Goal: Task Accomplishment & Management: Use online tool/utility

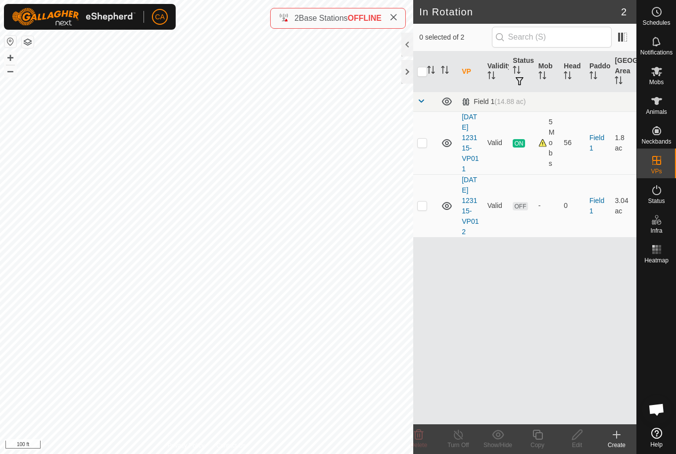
click at [429, 149] on td at bounding box center [425, 142] width 24 height 63
checkbox input "true"
click at [534, 437] on icon at bounding box center [537, 434] width 12 height 12
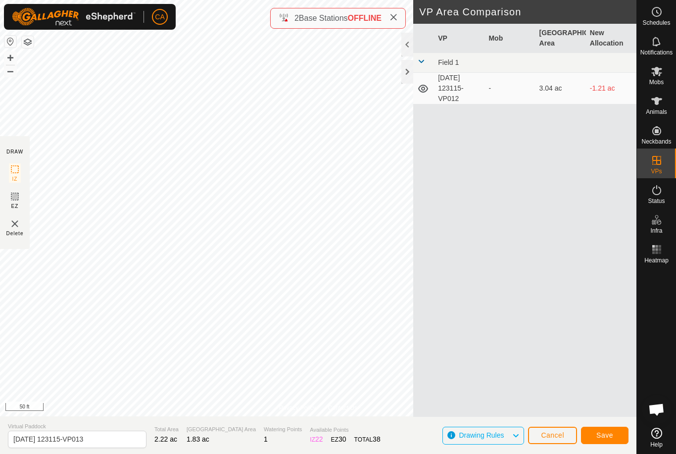
click at [604, 434] on span "Save" at bounding box center [604, 435] width 17 height 8
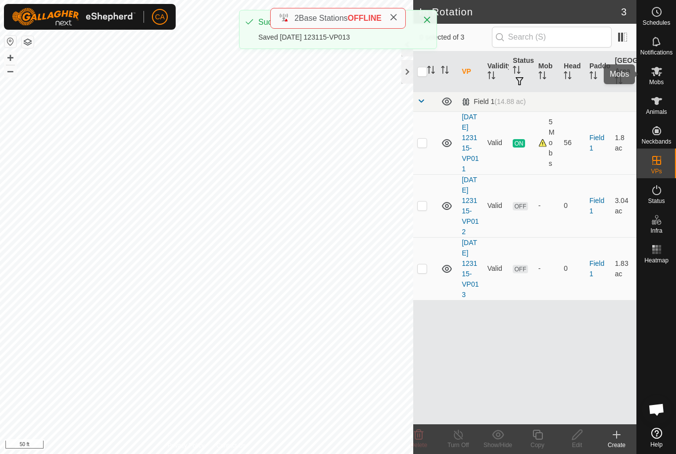
click at [661, 80] on span "Mobs" at bounding box center [656, 82] width 14 height 6
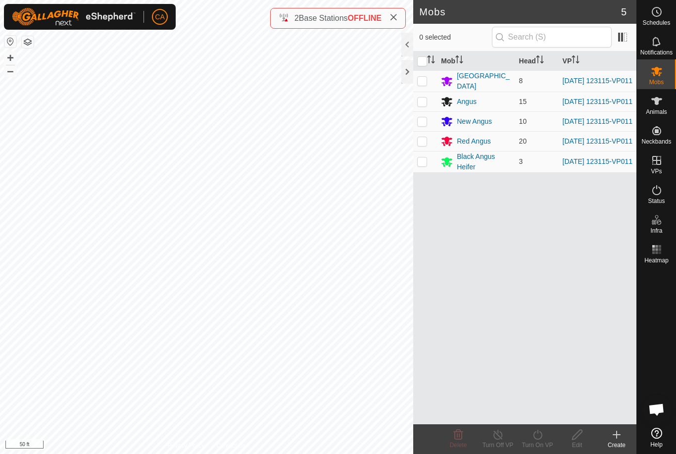
click at [423, 59] on input "checkbox" at bounding box center [422, 61] width 10 height 10
checkbox input "true"
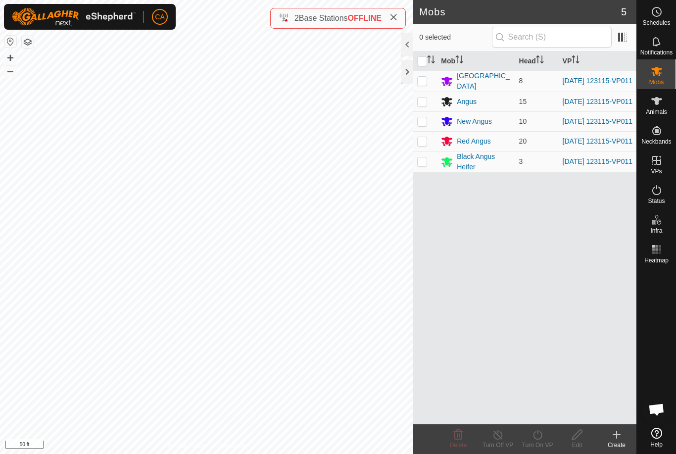
checkbox input "true"
click at [540, 430] on icon at bounding box center [537, 434] width 12 height 12
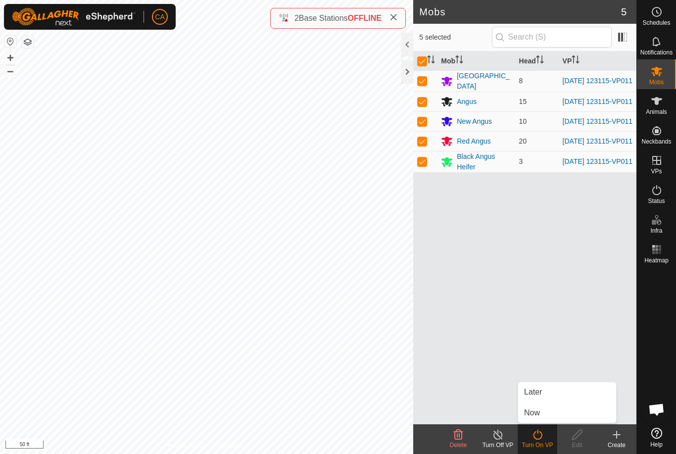
click at [543, 410] on link "Now" at bounding box center [567, 413] width 98 height 20
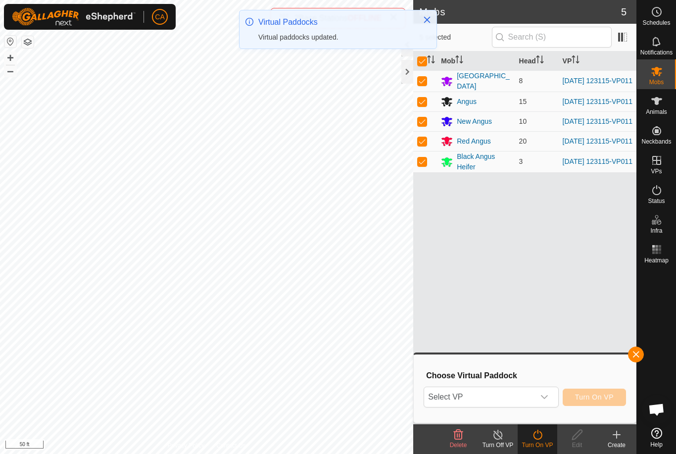
click at [533, 391] on span "Select VP" at bounding box center [479, 397] width 110 height 20
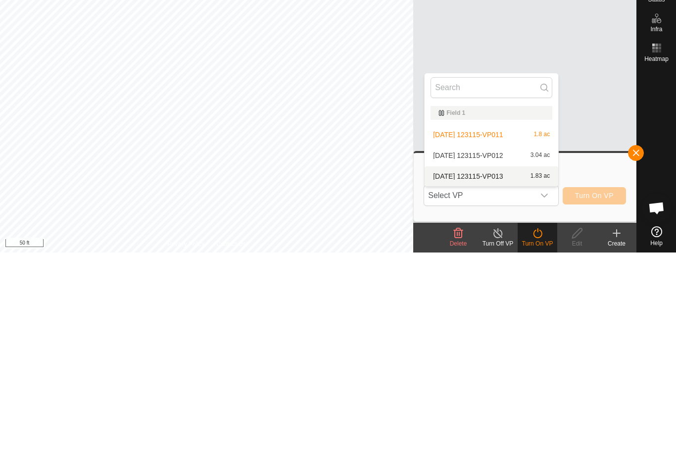
click at [502, 372] on div "[DATE] 123115-VP013 1.83 ac" at bounding box center [491, 378] width 122 height 12
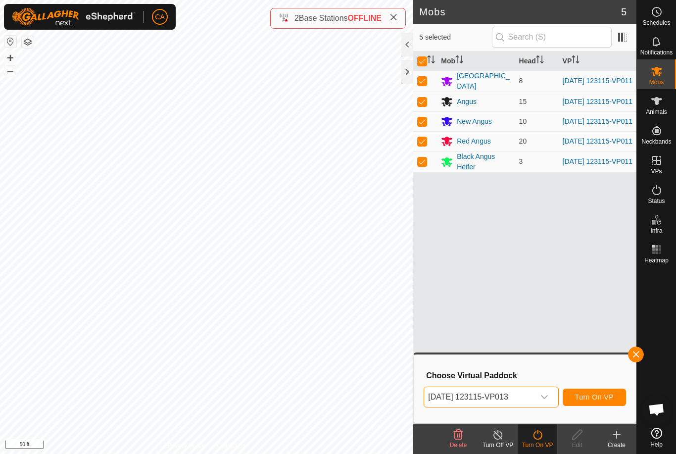
click at [600, 397] on span "Turn On VP" at bounding box center [594, 397] width 39 height 8
